Goal: Transaction & Acquisition: Book appointment/travel/reservation

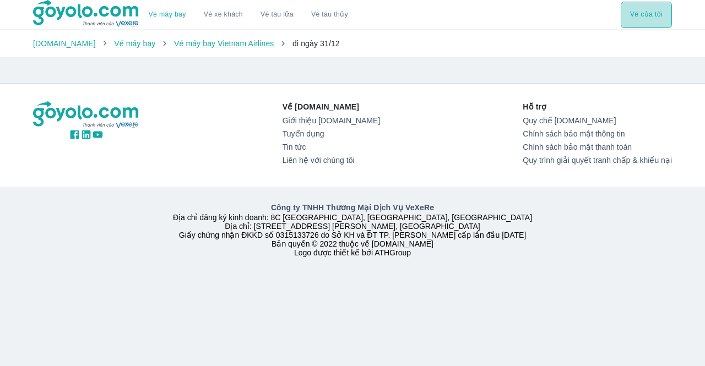
click at [633, 14] on button "Vé của tôi" at bounding box center [645, 15] width 51 height 26
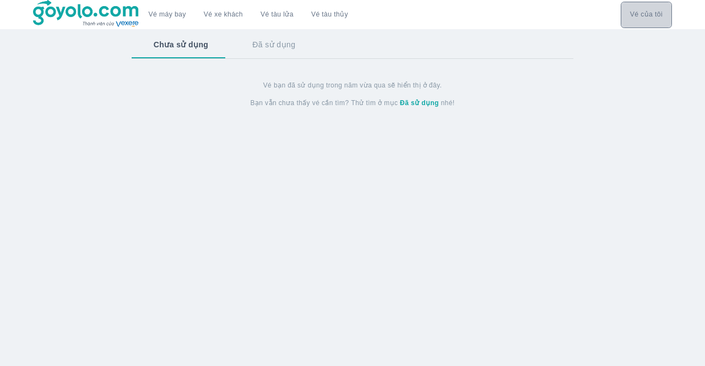
click at [633, 14] on button "Vé của tôi" at bounding box center [645, 15] width 51 height 26
click at [161, 12] on link "Vé máy bay" at bounding box center [167, 14] width 37 height 8
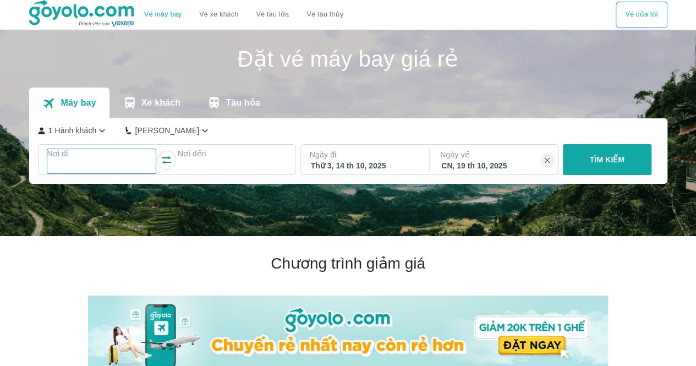
click at [86, 154] on p "Nơi đi" at bounding box center [101, 153] width 109 height 11
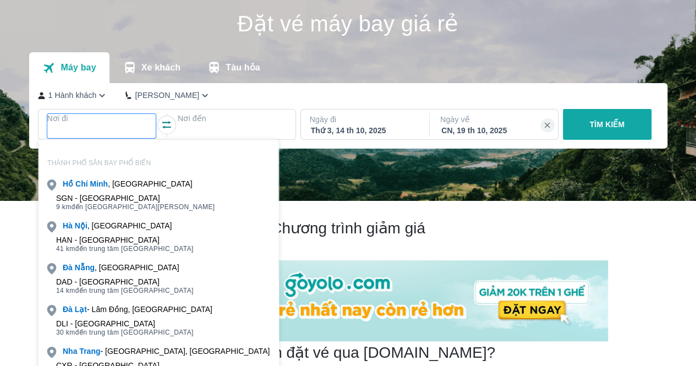
scroll to position [63, 0]
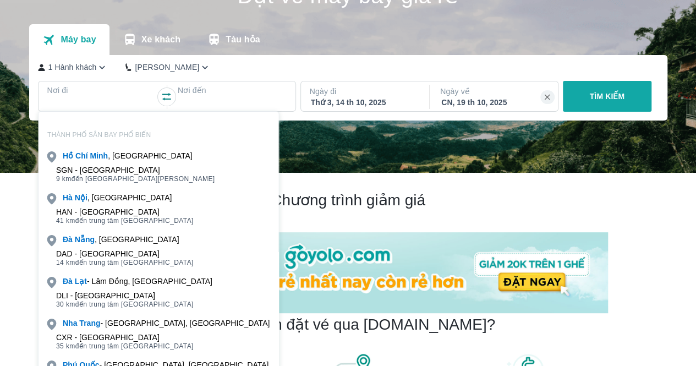
click at [138, 171] on div "SGN - Sân bay Tân Sơn Nhất" at bounding box center [135, 170] width 159 height 9
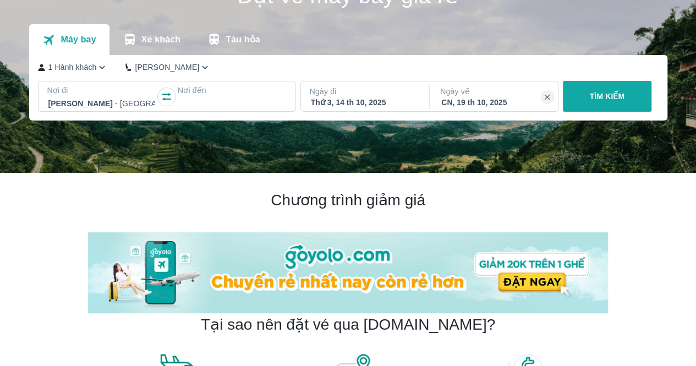
click at [197, 96] on div at bounding box center [232, 103] width 109 height 15
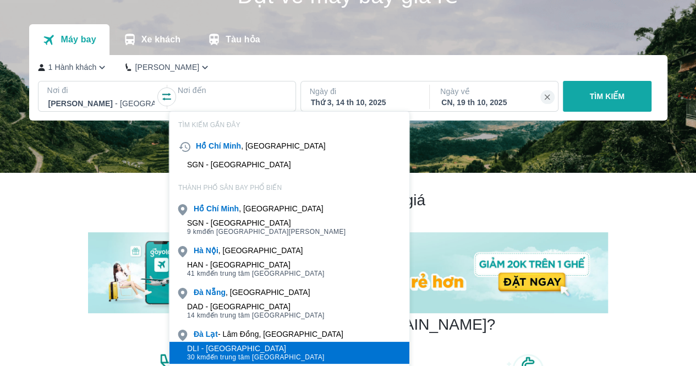
click at [228, 348] on div "DLI - Sân bay Liên Khương" at bounding box center [256, 348] width 138 height 9
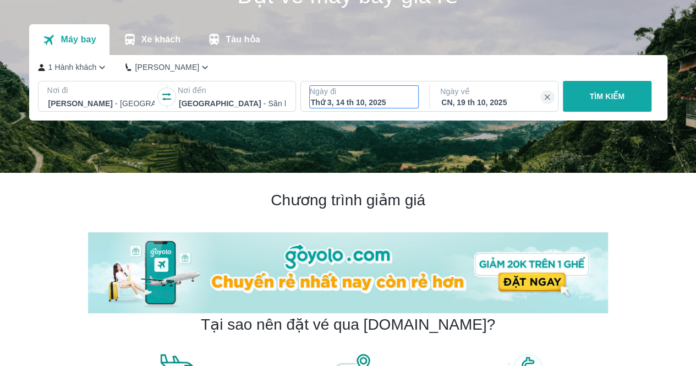
click at [380, 101] on div "Thứ 3, 14 th 10, 2025" at bounding box center [364, 102] width 107 height 11
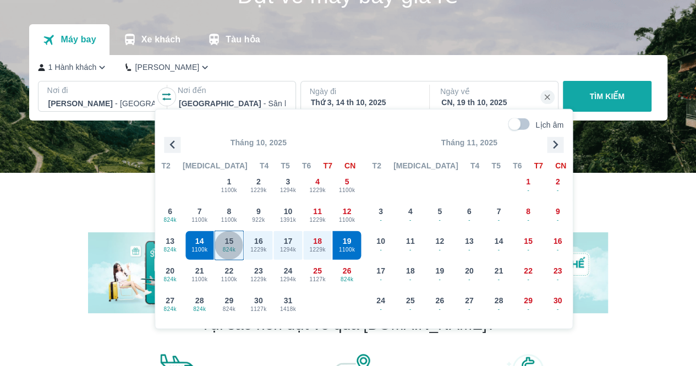
click at [227, 246] on span "824k" at bounding box center [229, 249] width 29 height 9
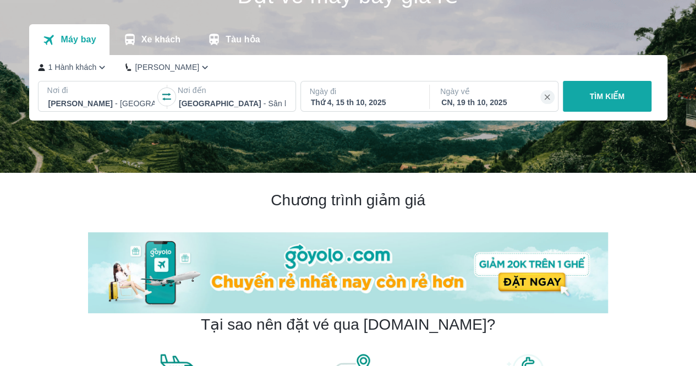
click at [481, 97] on div "CN, 19 th 10, 2025" at bounding box center [495, 102] width 107 height 11
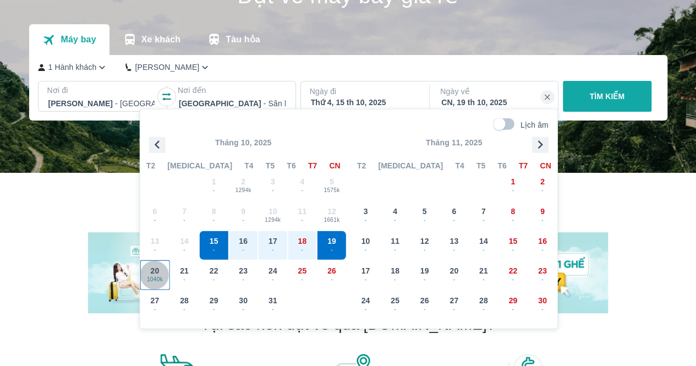
click at [151, 269] on span "20" at bounding box center [155, 270] width 9 height 11
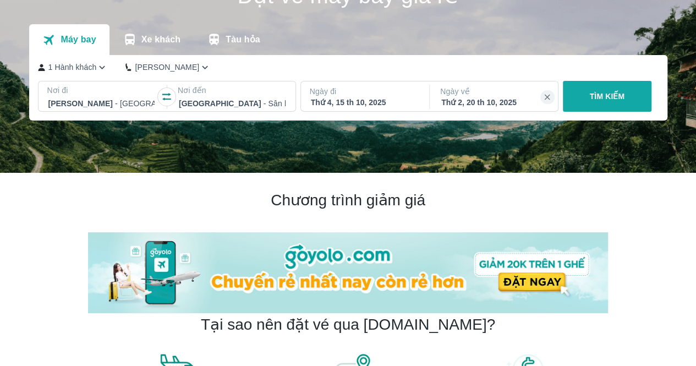
click at [601, 91] on p "TÌM KIẾM" at bounding box center [607, 96] width 35 height 11
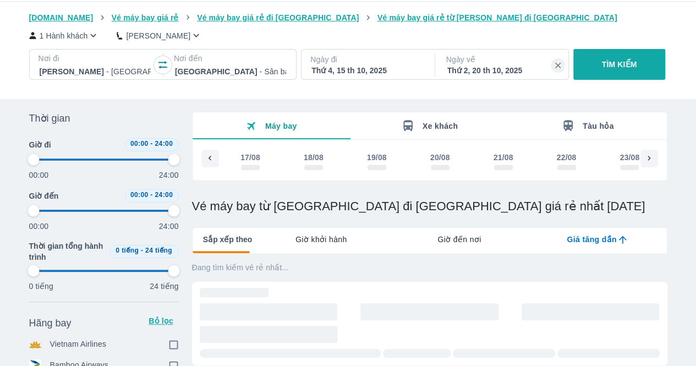
scroll to position [0, 3658]
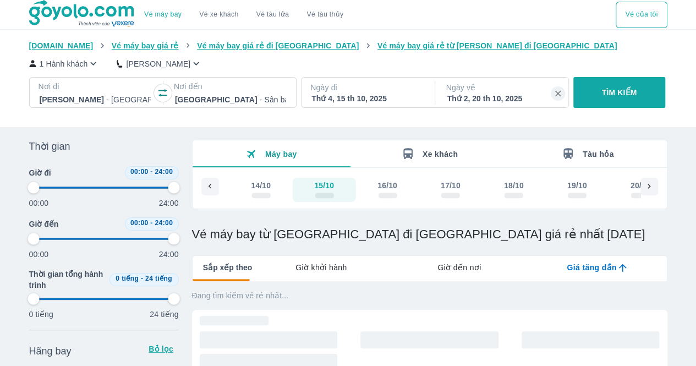
type input "97.9166666666667"
checkbox input "true"
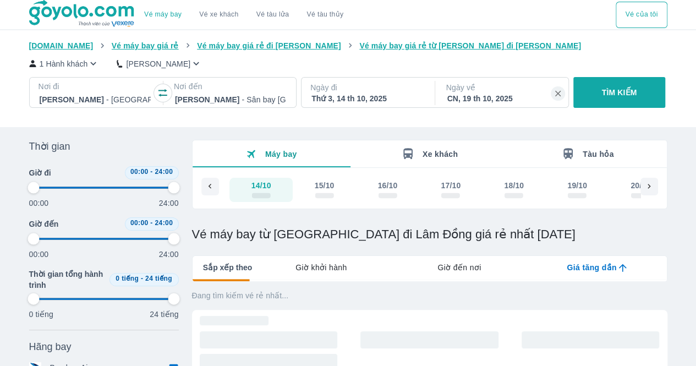
type input "97.9166666666667"
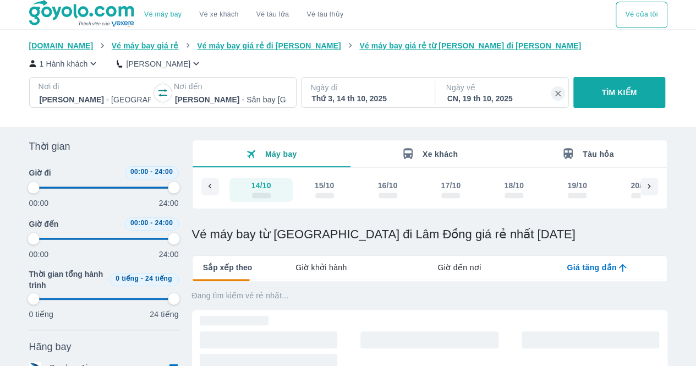
type input "97.9166666666667"
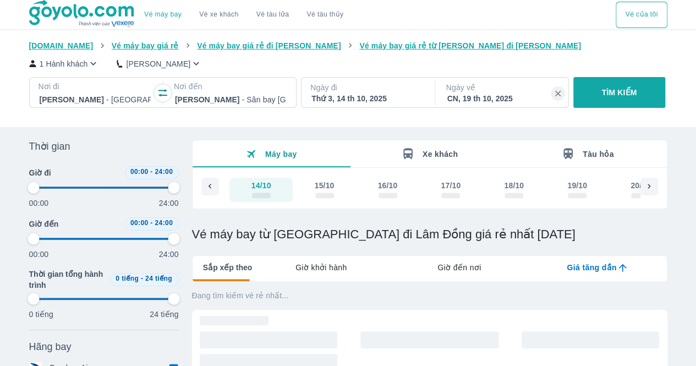
type input "97.9166666666667"
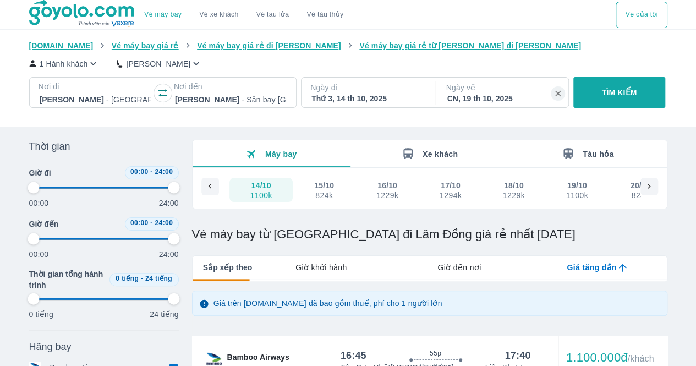
type input "97.9166666666667"
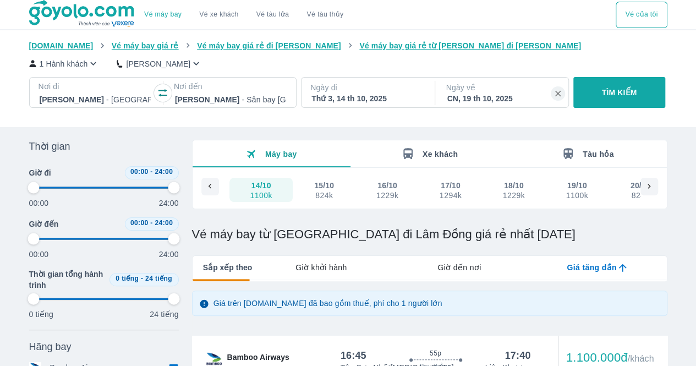
type input "97.9166666666667"
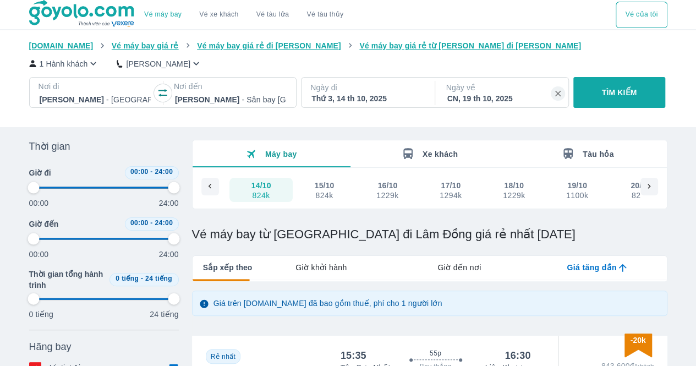
type input "97.9166666666667"
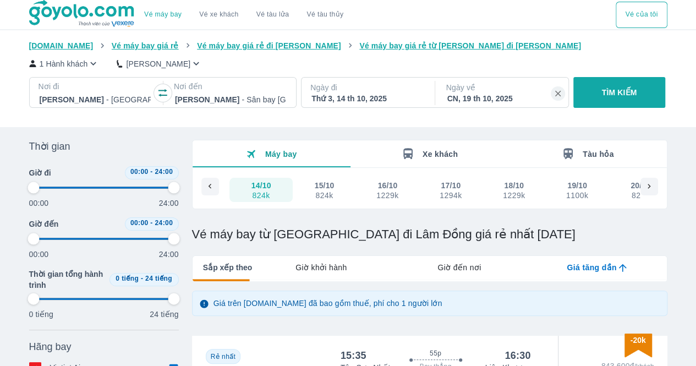
type input "97.9166666666667"
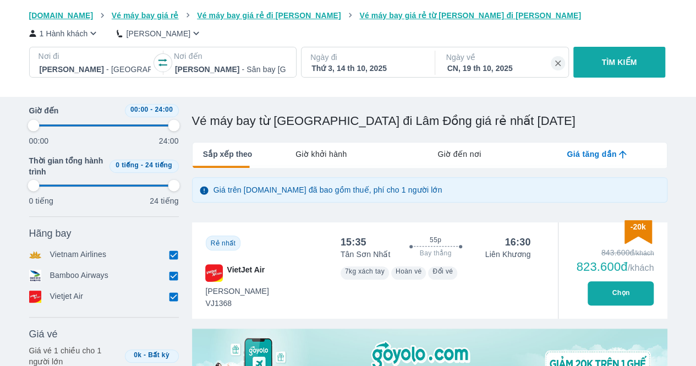
type input "97.9166666666667"
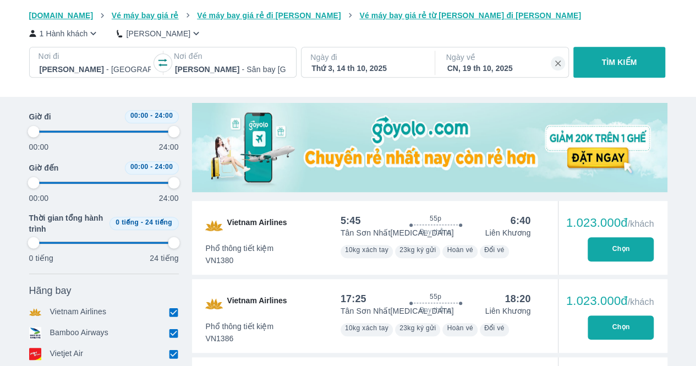
type input "97.9166666666667"
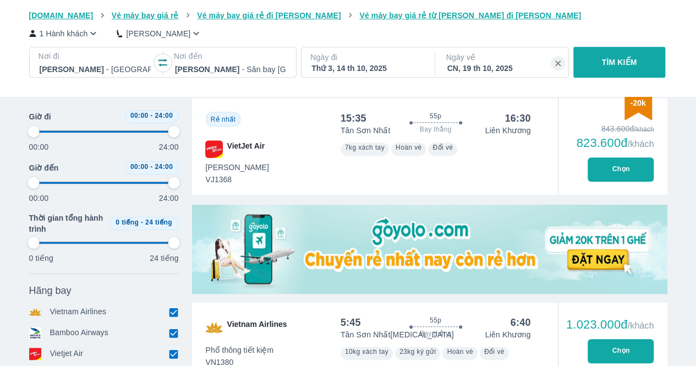
type input "97.9166666666667"
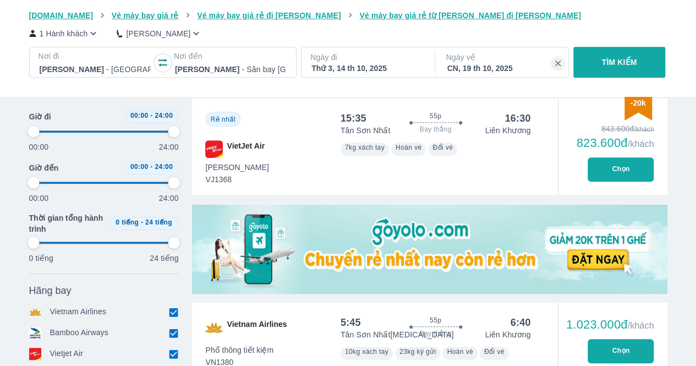
type input "97.9166666666667"
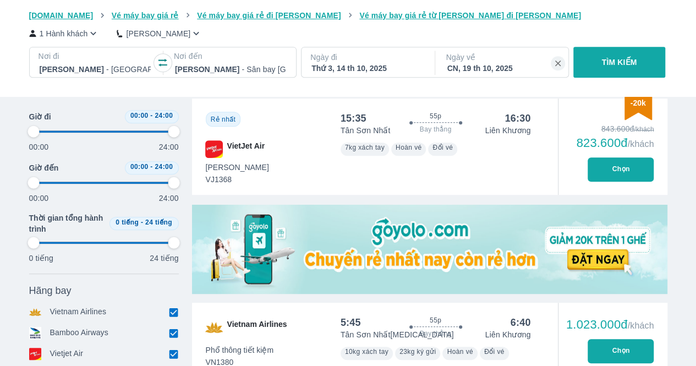
type input "97.9166666666667"
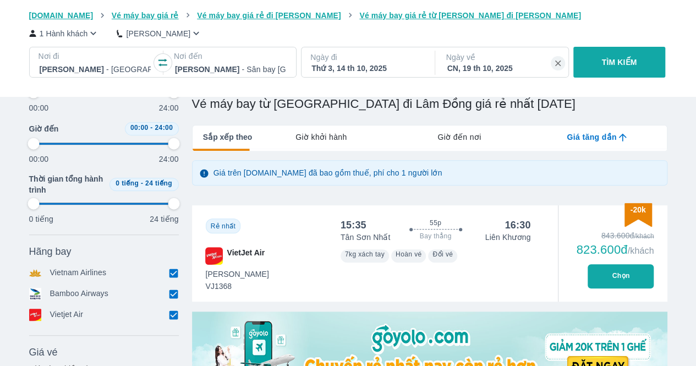
scroll to position [138, 0]
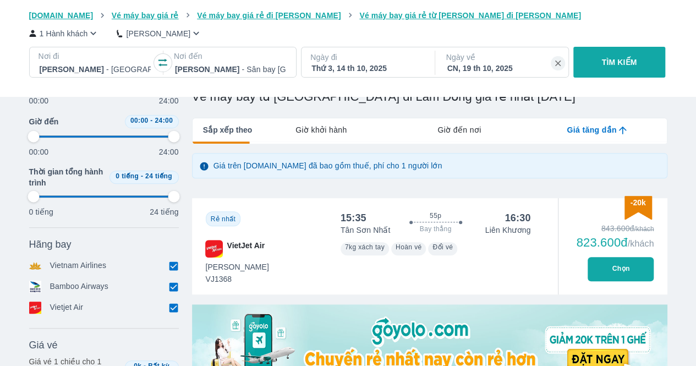
type input "97.9166666666667"
click at [618, 272] on button "Chọn" at bounding box center [621, 269] width 66 height 24
type input "97.9166666666667"
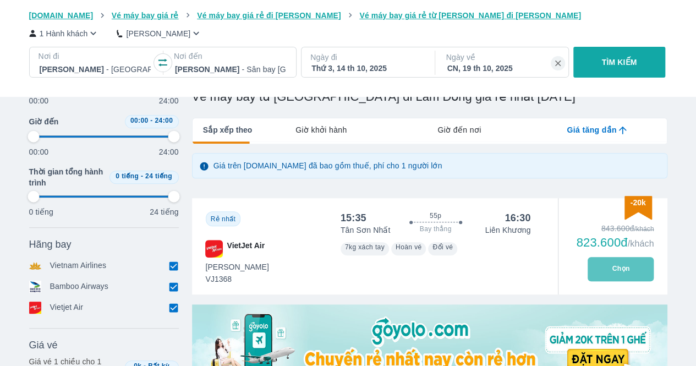
type input "97.9166666666667"
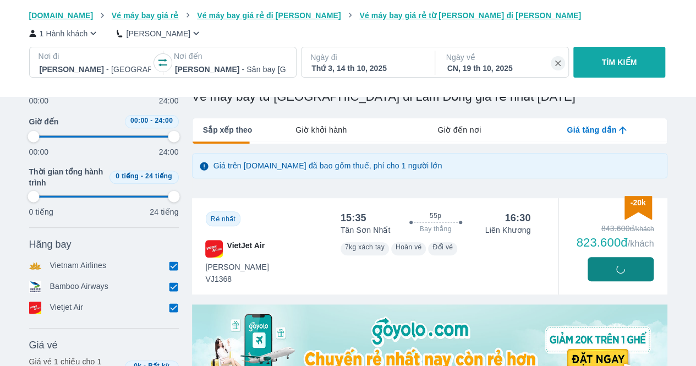
type input "97.9166666666667"
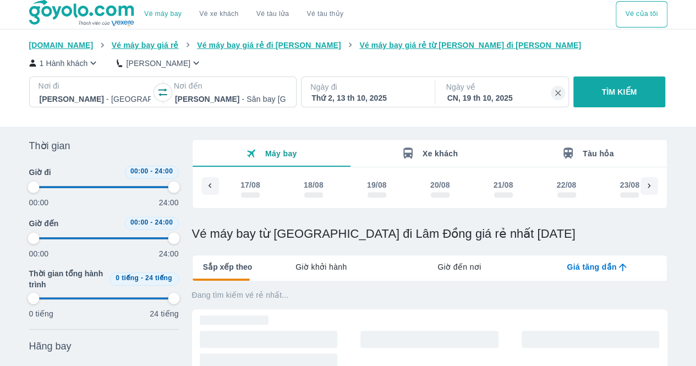
scroll to position [0, 3521]
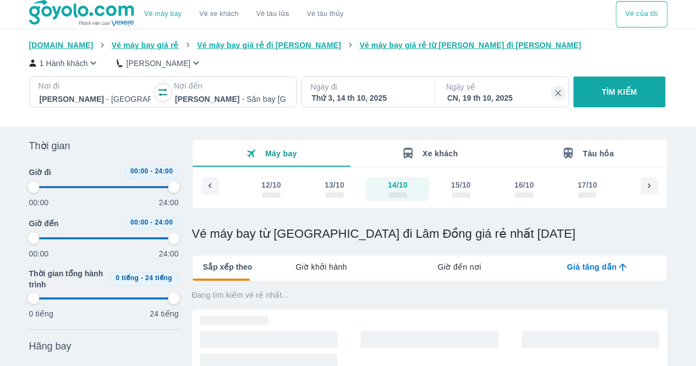
type input "97.9166666666667"
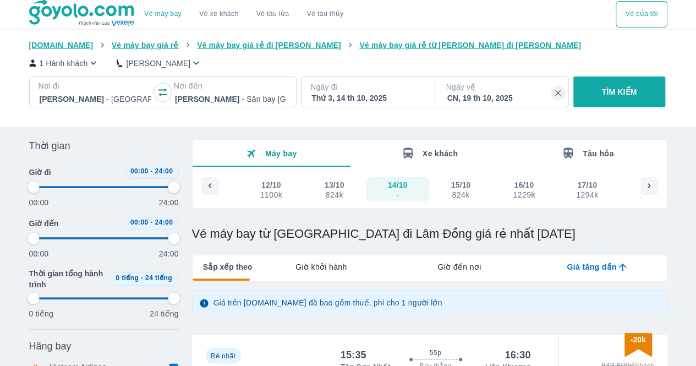
type input "97.9166666666667"
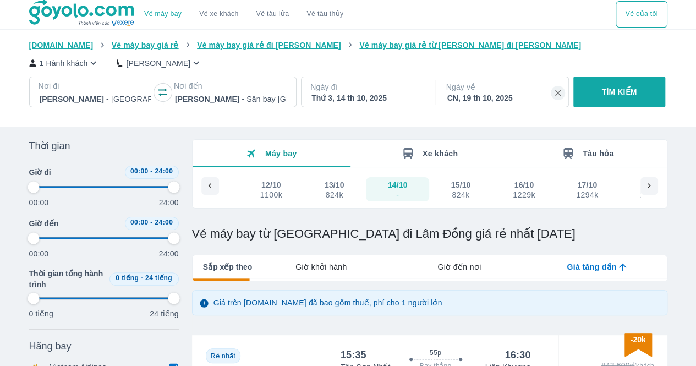
type input "97.9166666666667"
click at [83, 63] on p "1 Hành khách" at bounding box center [64, 63] width 48 height 11
type input "97.9166666666667"
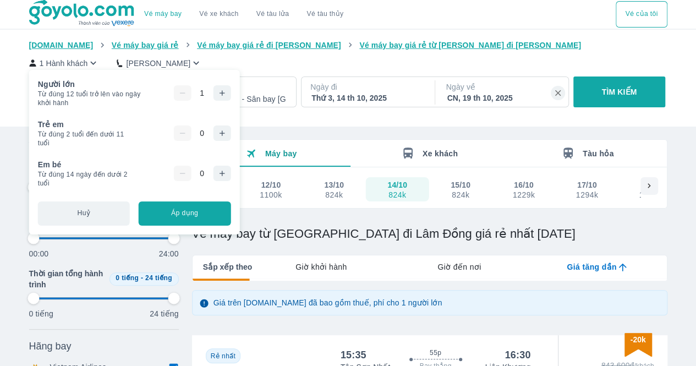
type input "97.9166666666667"
click at [221, 100] on button "button" at bounding box center [222, 92] width 18 height 15
type input "97.9166666666667"
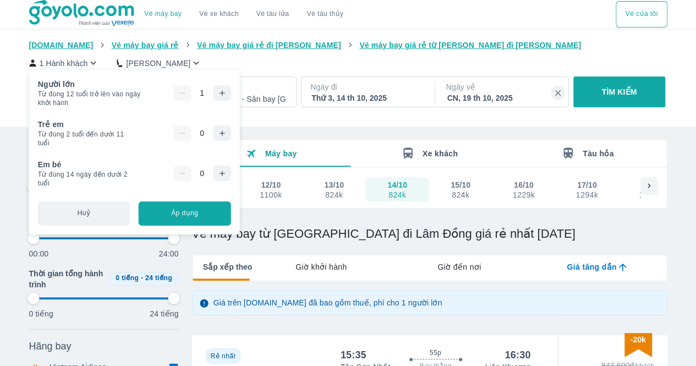
type input "97.9166666666667"
click at [221, 130] on icon "button" at bounding box center [221, 133] width 9 height 9
type input "97.9166666666667"
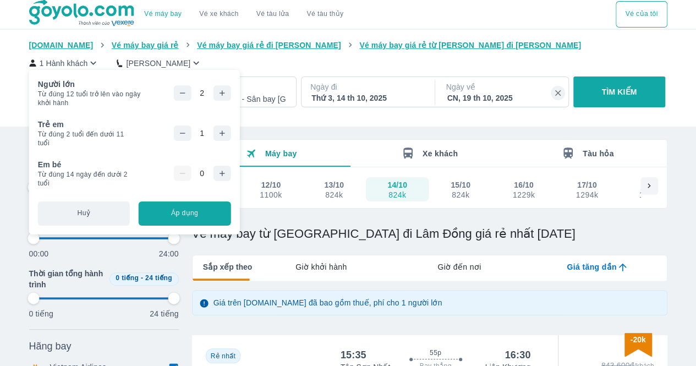
type input "97.9166666666667"
click at [188, 216] on button "Áp dụng" at bounding box center [185, 213] width 92 height 24
type input "97.9166666666667"
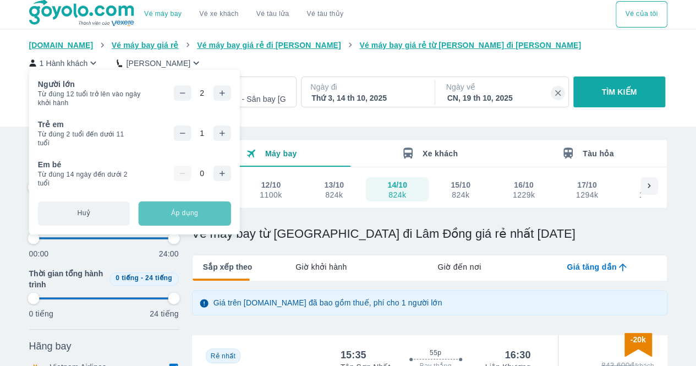
type input "97.9166666666667"
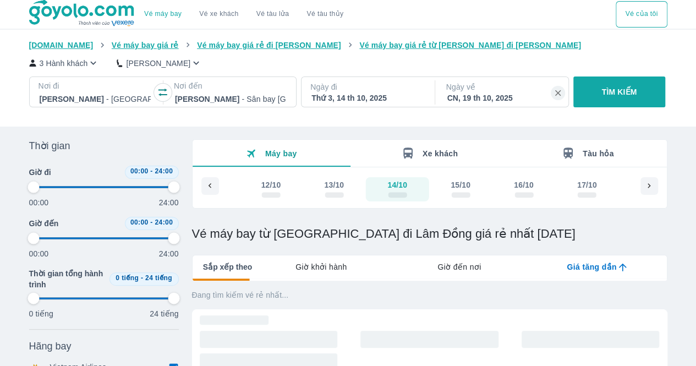
type input "97.9166666666667"
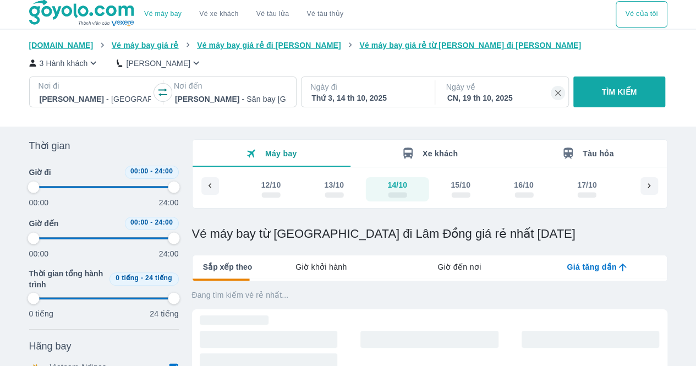
type input "97.9166666666667"
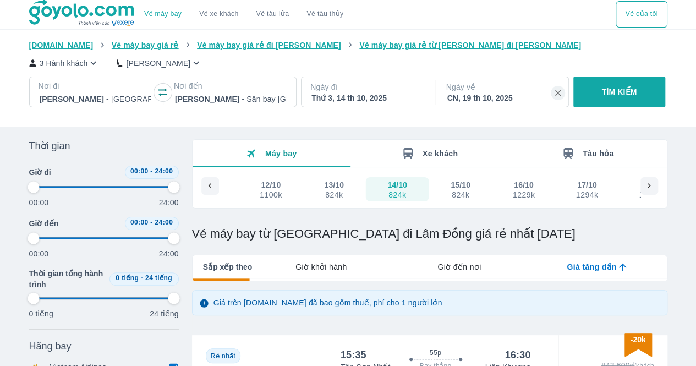
type input "97.9166666666667"
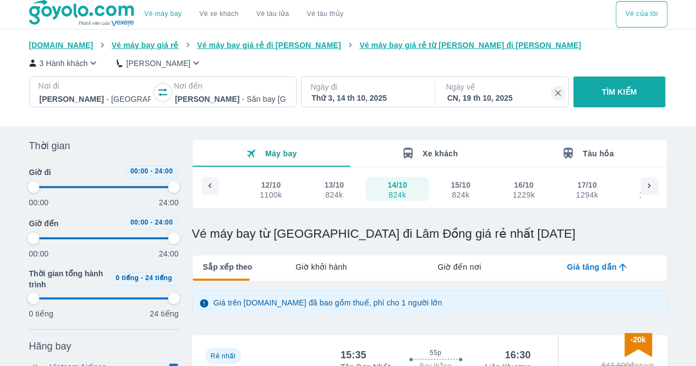
type input "97.9166666666667"
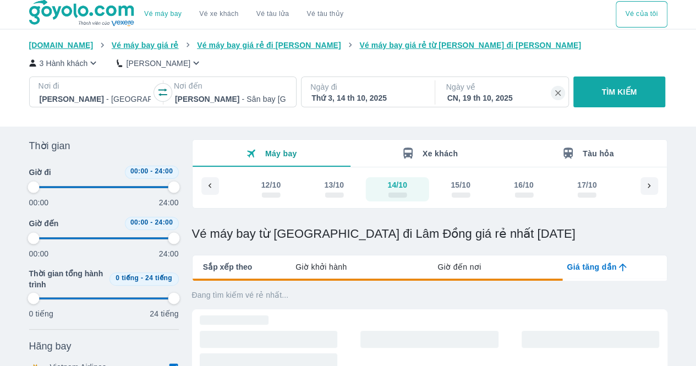
type input "97.9166666666667"
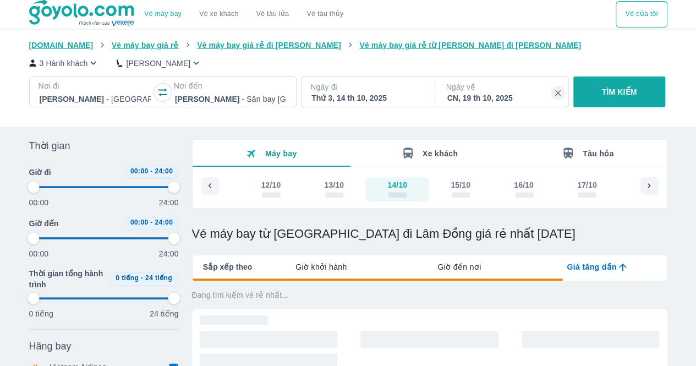
type input "97.9166666666667"
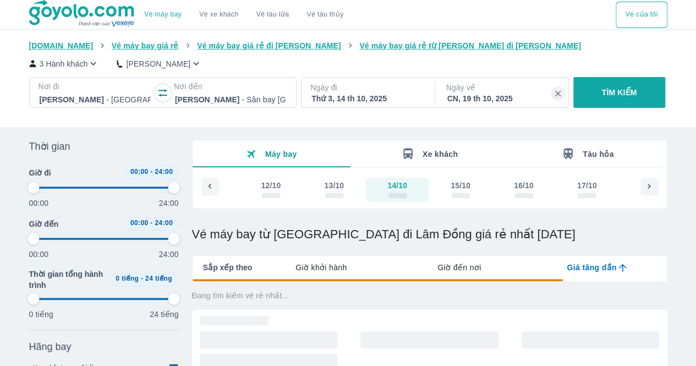
type input "97.9166666666667"
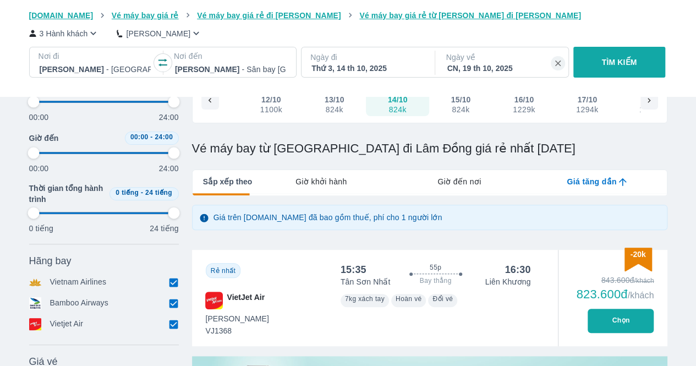
scroll to position [87, 0]
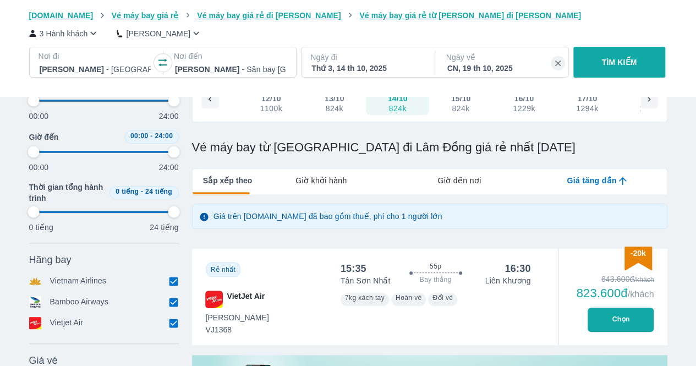
type input "97.9166666666667"
click at [596, 178] on span "Giá tăng dần" at bounding box center [592, 180] width 50 height 11
type input "97.9166666666667"
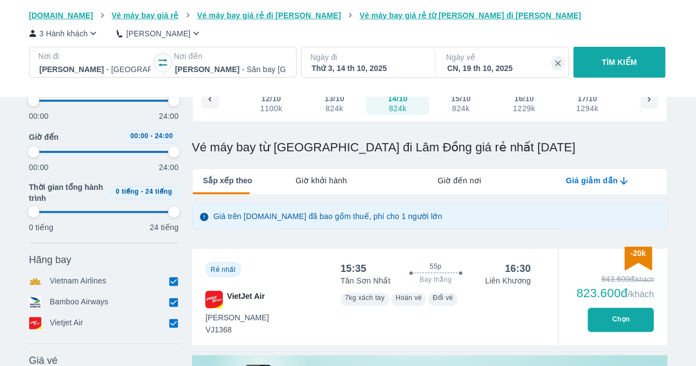
type input "97.9166666666667"
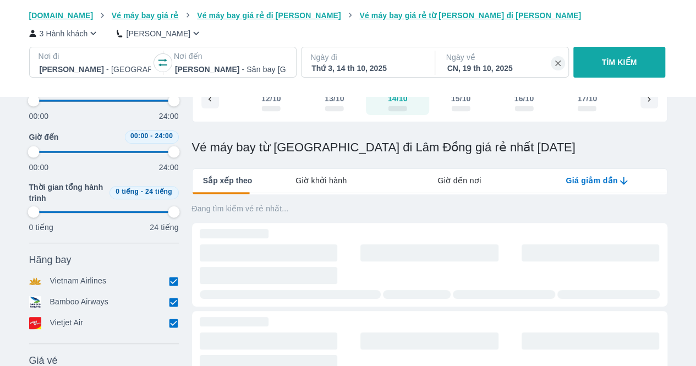
type input "97.9166666666667"
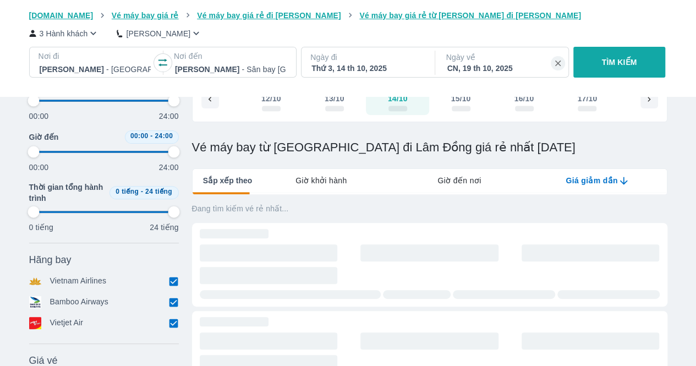
type input "97.9166666666667"
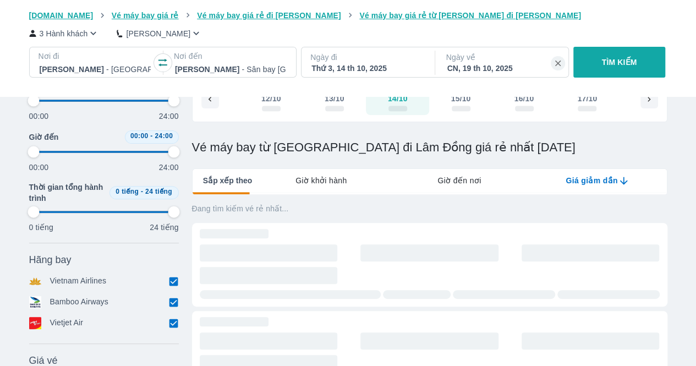
type input "97.9166666666667"
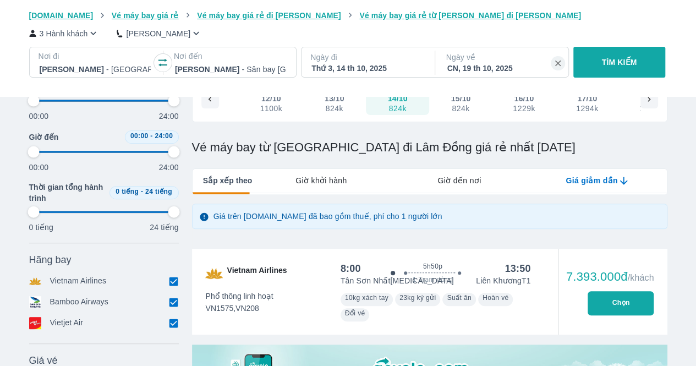
type input "97.9166666666667"
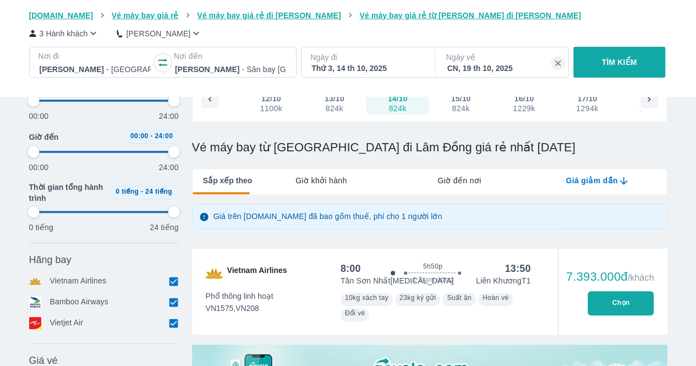
type input "97.9166666666667"
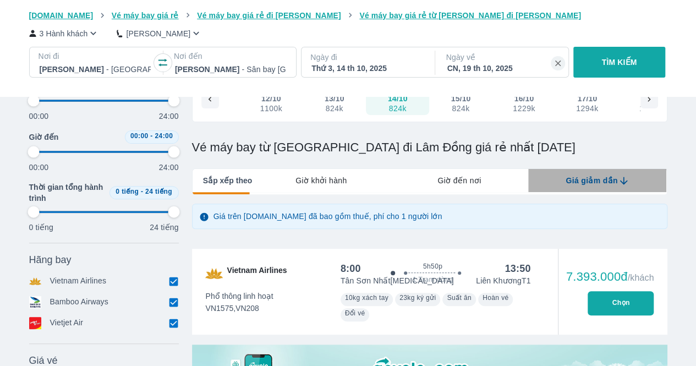
click at [596, 178] on span "Giá giảm dần" at bounding box center [592, 180] width 52 height 11
type input "97.9166666666667"
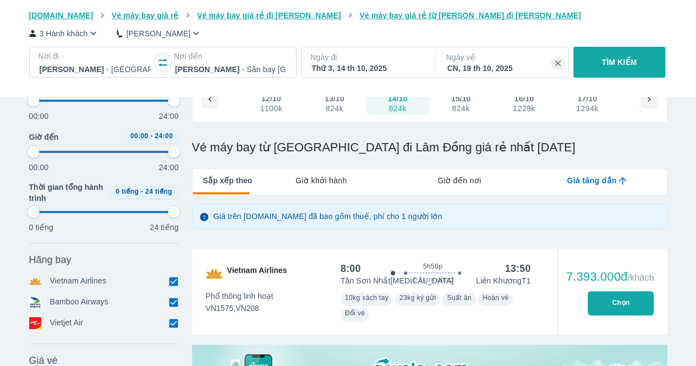
type input "97.9166666666667"
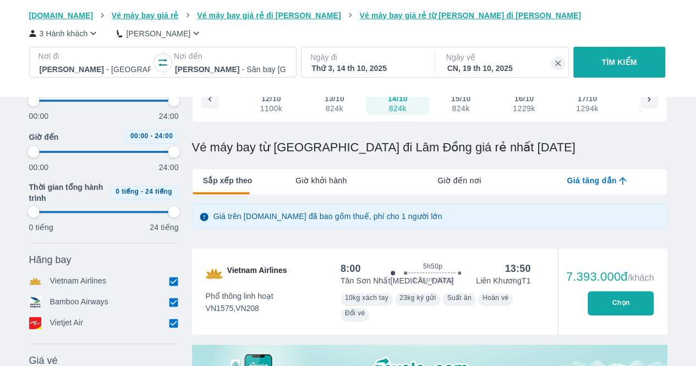
type input "97.9166666666667"
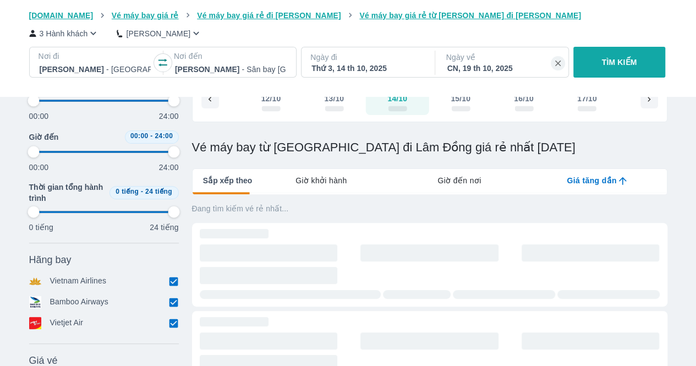
type input "97.9166666666667"
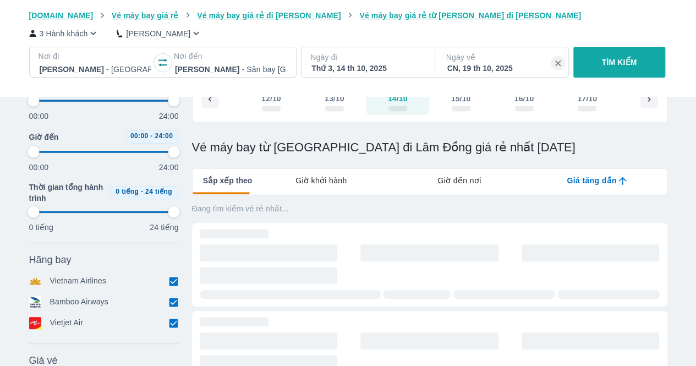
type input "97.9166666666667"
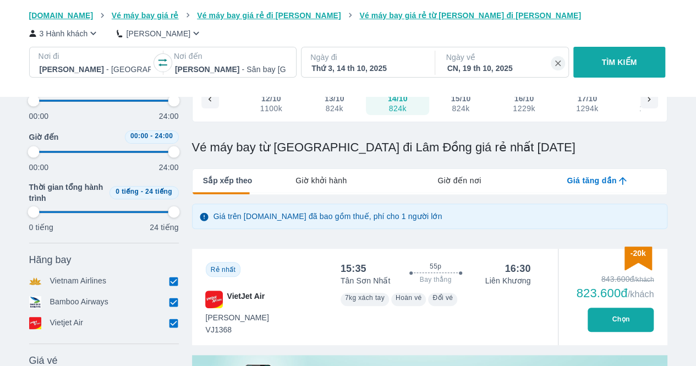
type input "97.9166666666667"
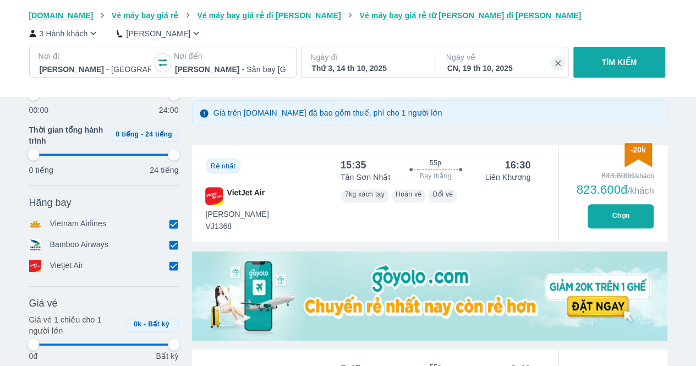
type input "97.9166666666667"
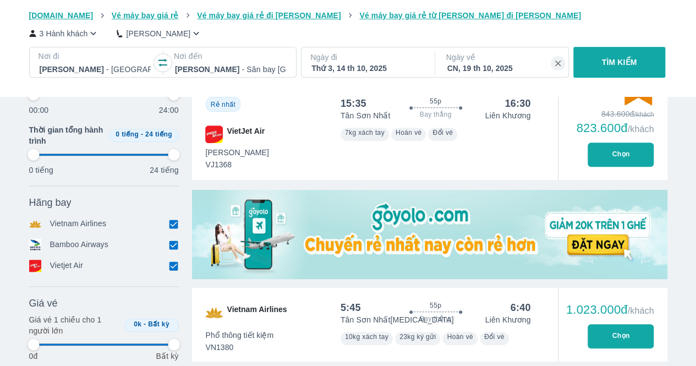
scroll to position [257, 0]
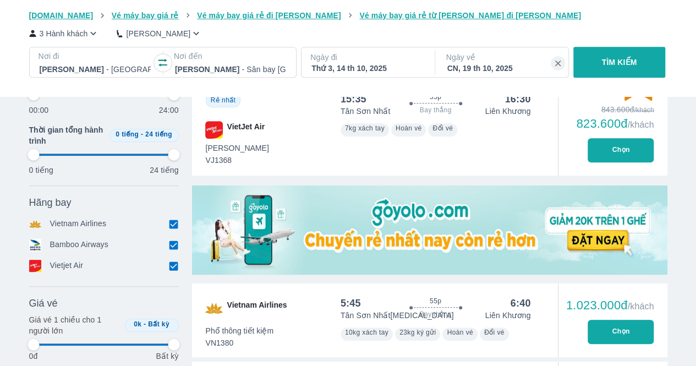
type input "97.9166666666667"
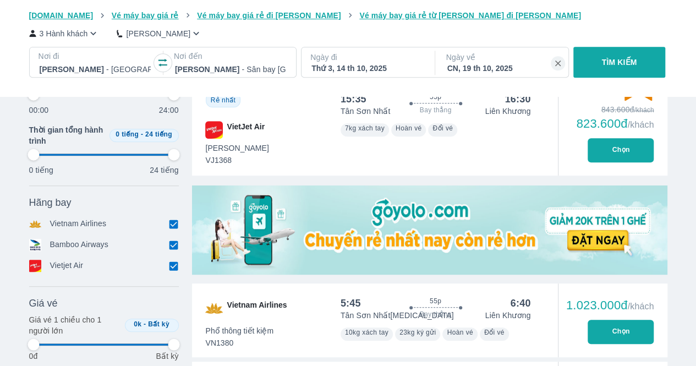
type input "97.9166666666667"
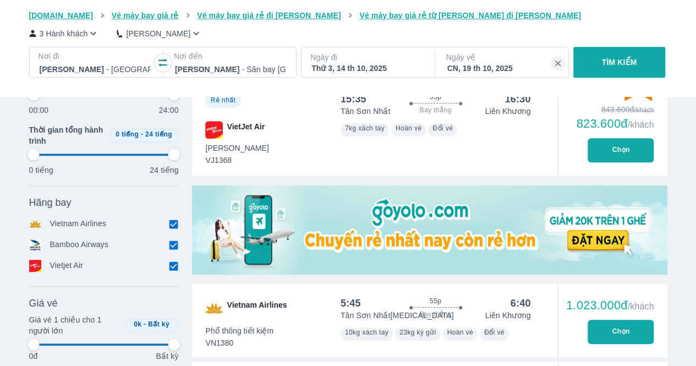
type input "97.9166666666667"
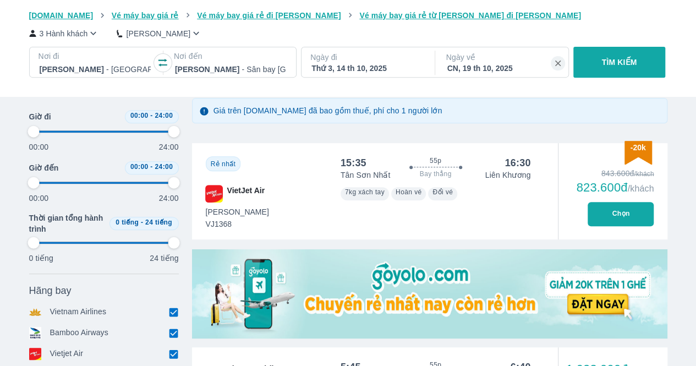
scroll to position [162, 0]
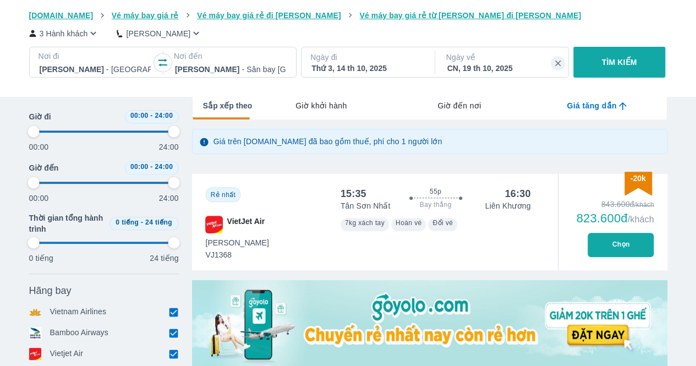
type input "97.9166666666667"
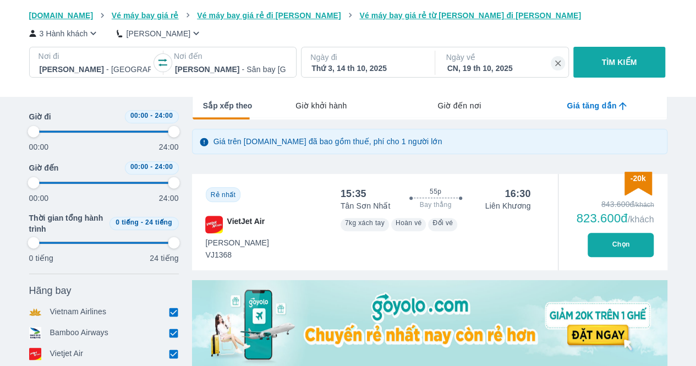
type input "97.9166666666667"
click at [619, 248] on button "Chọn" at bounding box center [621, 245] width 66 height 24
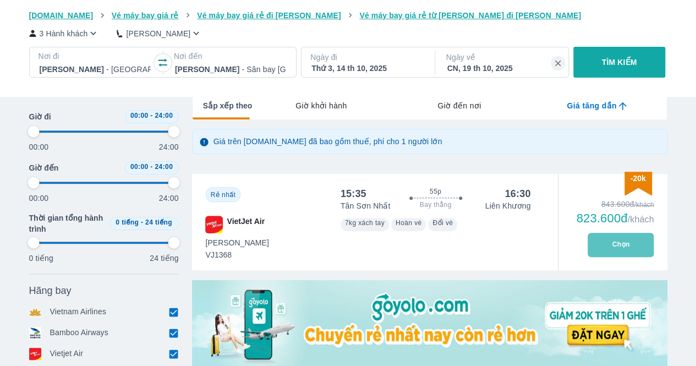
type input "97.9166666666667"
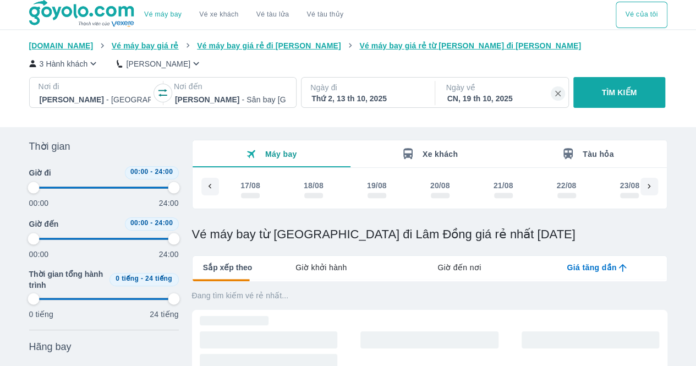
scroll to position [0, 3521]
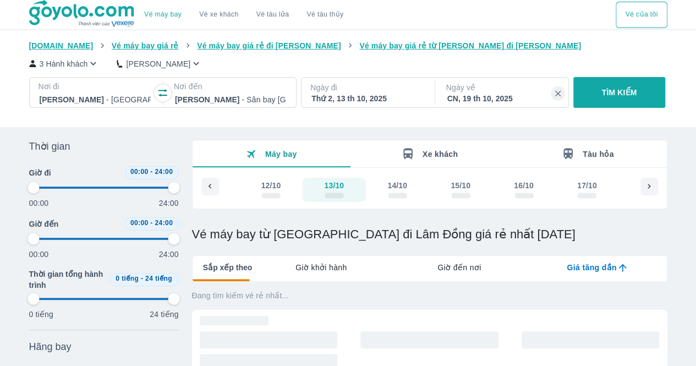
type input "97.9166666666667"
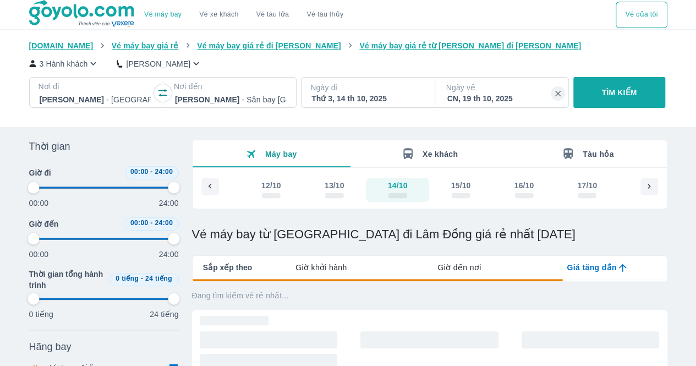
type input "97.9166666666667"
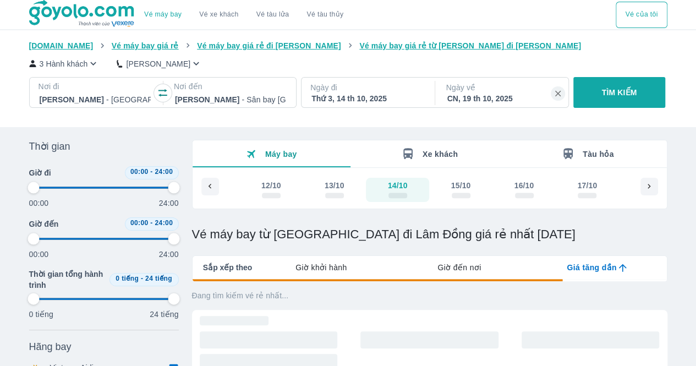
type input "97.9166666666667"
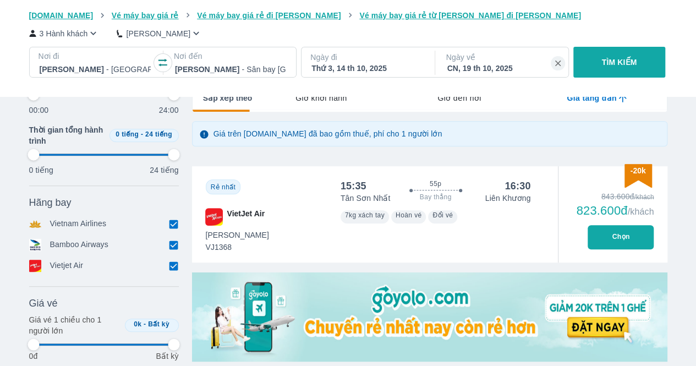
scroll to position [179, 0]
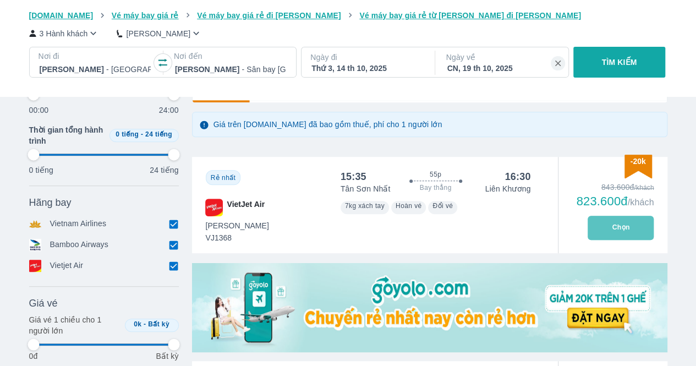
click at [618, 235] on button "Chọn" at bounding box center [621, 228] width 66 height 24
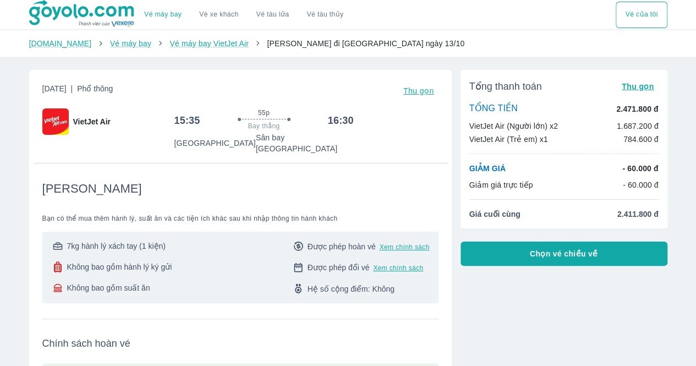
click at [575, 257] on span "Chọn vé chiều về" at bounding box center [564, 253] width 68 height 11
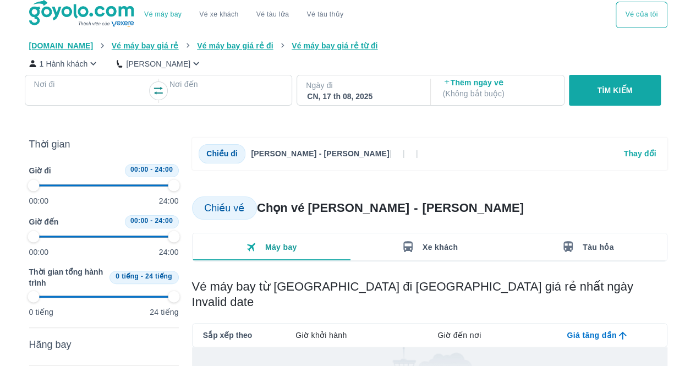
type input "97.9166666666667"
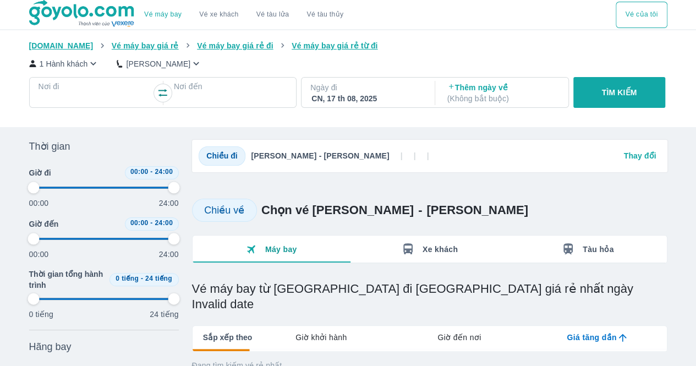
type input "97.9166666666667"
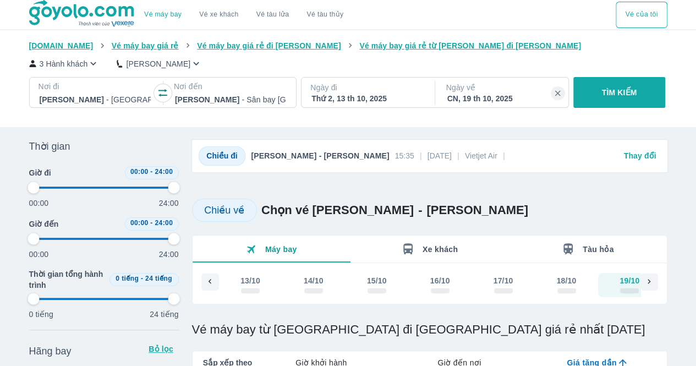
scroll to position [0, 23]
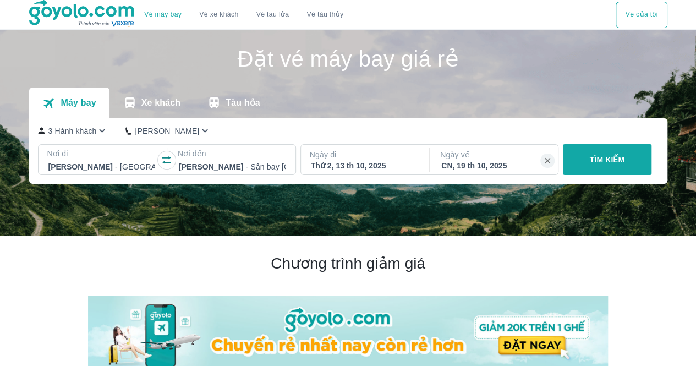
drag, startPoint x: 704, startPoint y: 141, endPoint x: 704, endPoint y: 97, distance: 44.0
click at [696, 97] on html "Vé máy bay Vé xe khách Vé tàu lửa Vé tàu thủy Vé của tôi Đặt vé máy bay giá rẻ …" at bounding box center [348, 183] width 696 height 366
click at [365, 171] on div "Thứ 2, 13 th 10, 2025" at bounding box center [364, 165] width 107 height 11
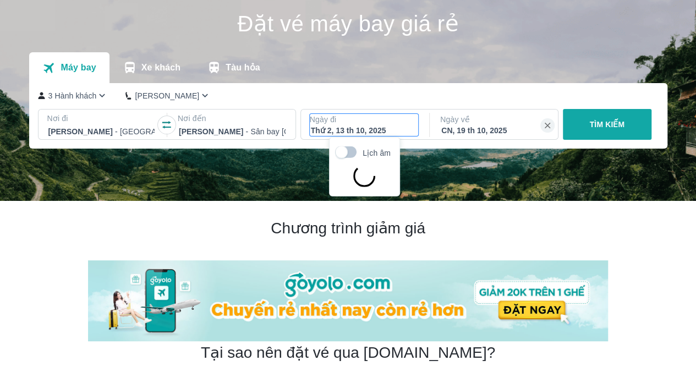
scroll to position [63, 0]
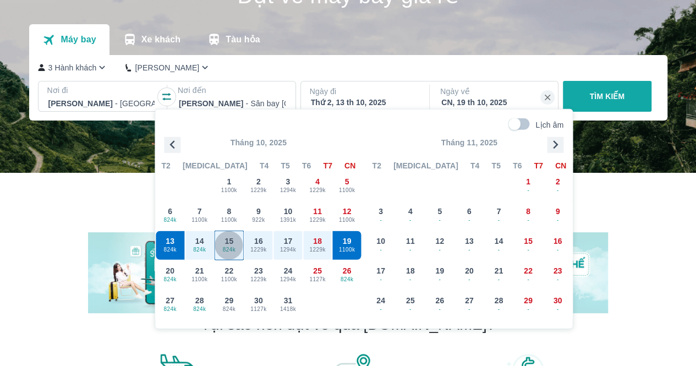
click at [230, 248] on span "824k" at bounding box center [229, 249] width 29 height 9
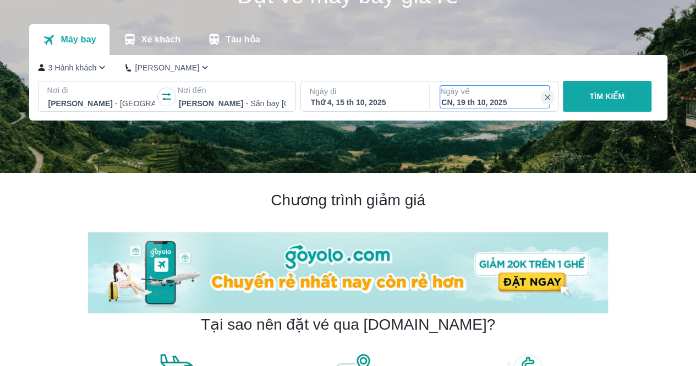
click at [498, 105] on div "CN, 19 th 10, 2025" at bounding box center [495, 102] width 107 height 11
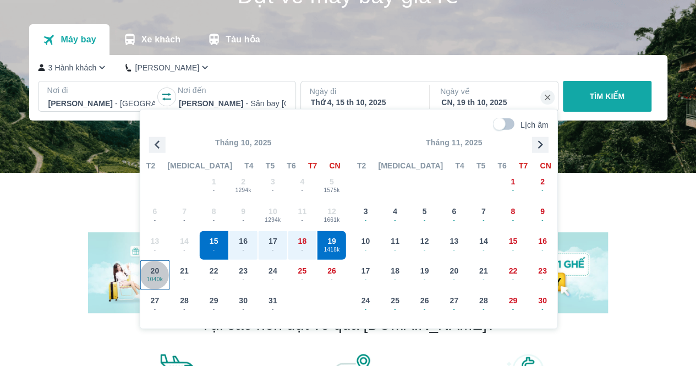
click at [165, 270] on div "20 1040k" at bounding box center [155, 275] width 29 height 29
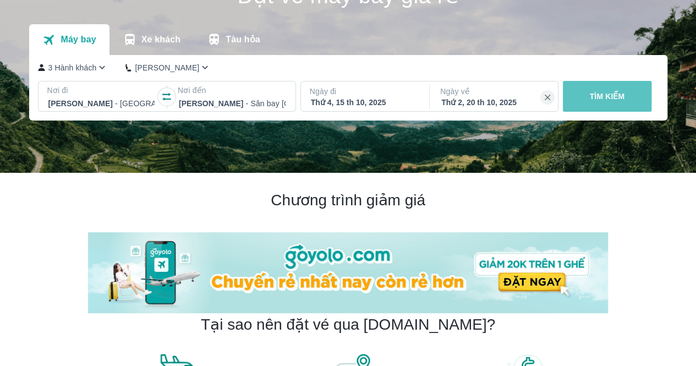
click at [603, 89] on button "TÌM KIẾM" at bounding box center [607, 96] width 89 height 31
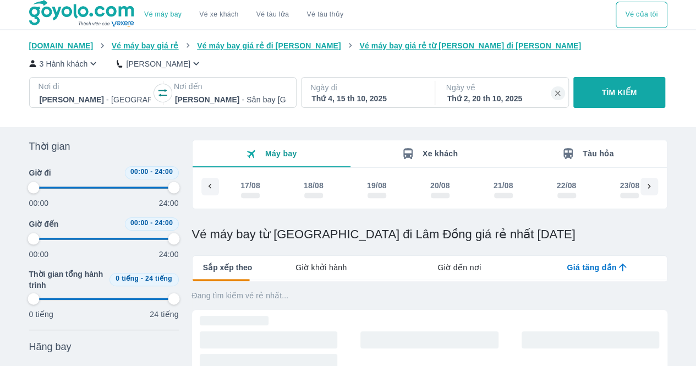
scroll to position [0, 3658]
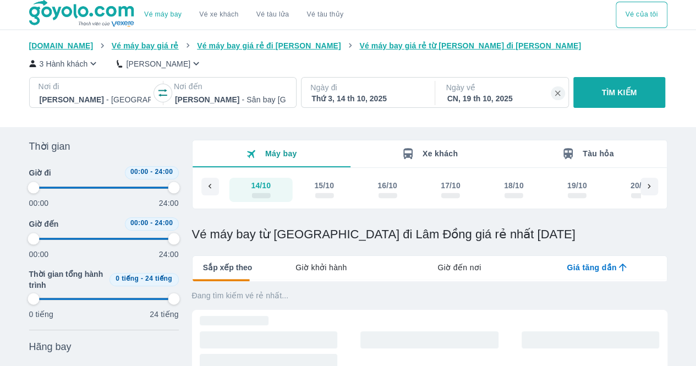
type input "97.9166666666667"
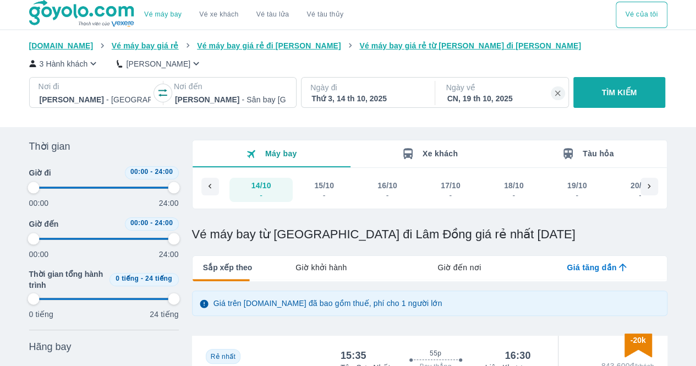
type input "97.9166666666667"
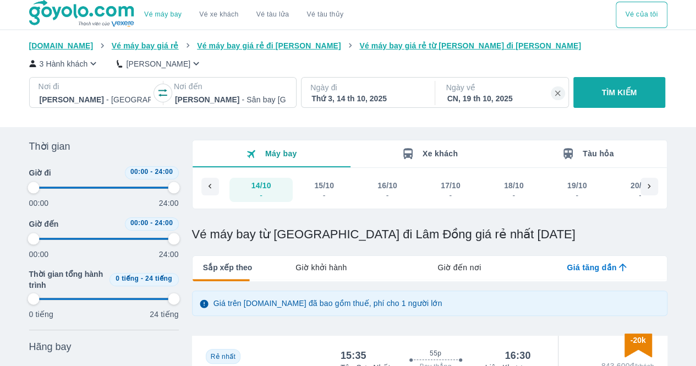
type input "97.9166666666667"
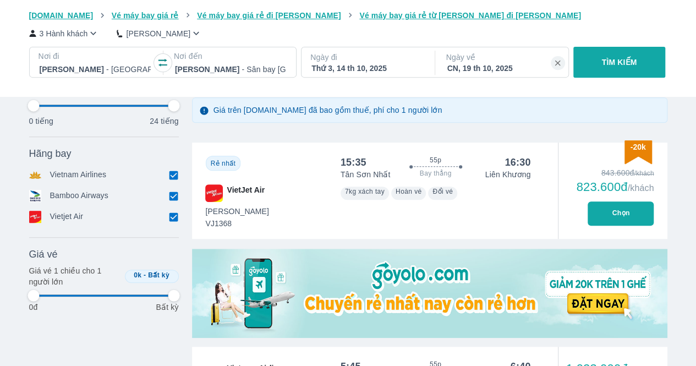
type input "97.9166666666667"
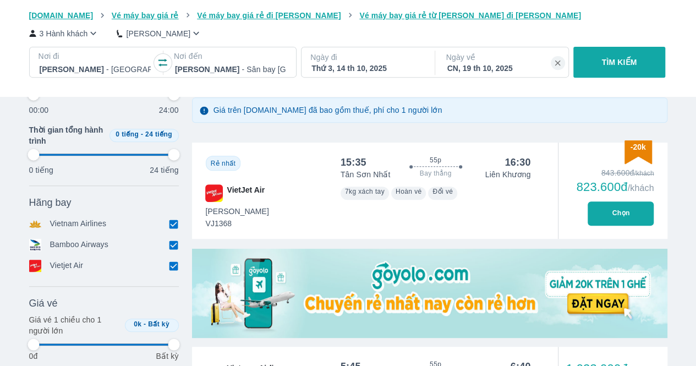
scroll to position [212, 0]
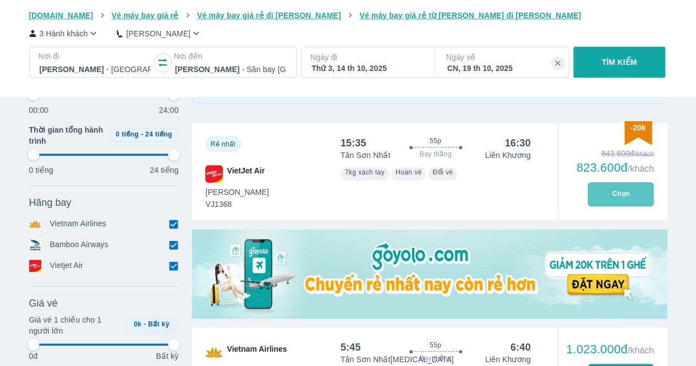
click at [629, 188] on button "Chọn" at bounding box center [621, 194] width 66 height 24
type input "97.9166666666667"
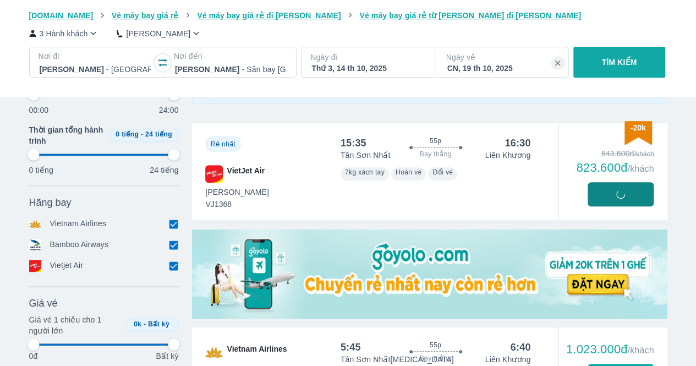
type input "97.9166666666667"
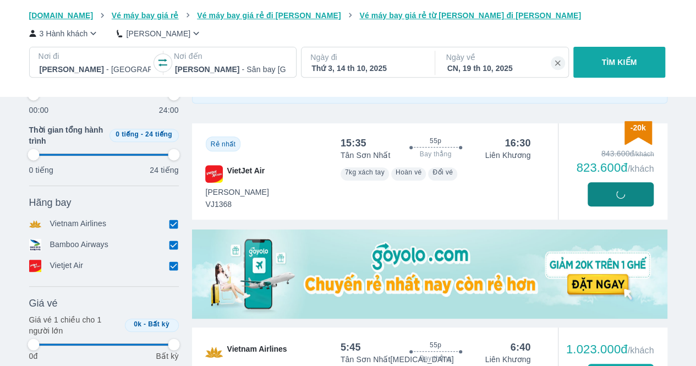
type input "97.9166666666667"
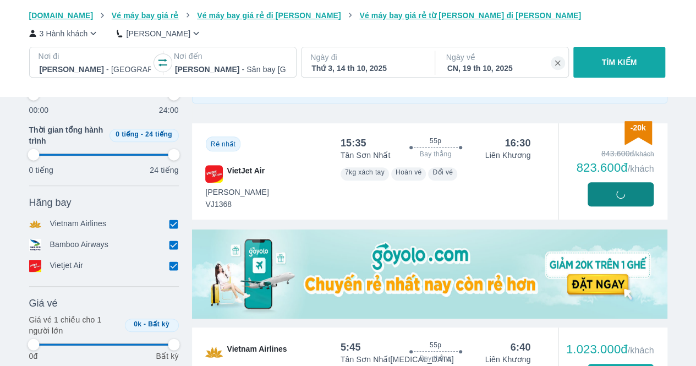
type input "97.9166666666667"
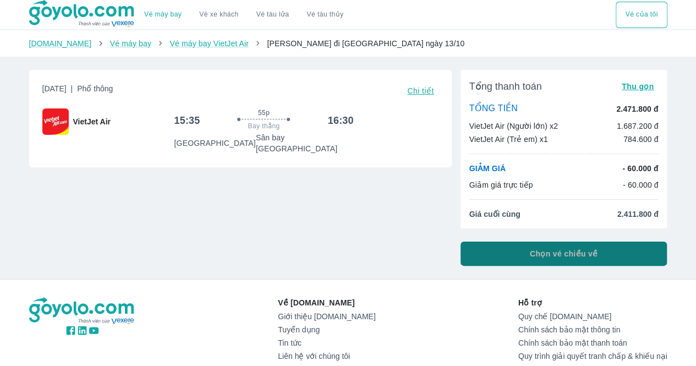
click at [558, 255] on span "Chọn vé chiều về" at bounding box center [564, 253] width 68 height 11
